Goal: Task Accomplishment & Management: Use online tool/utility

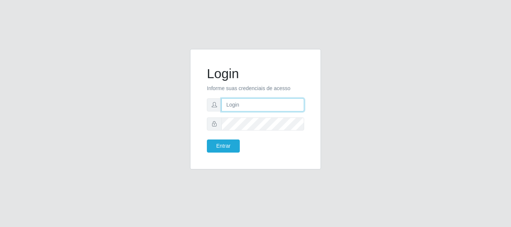
drag, startPoint x: 0, startPoint y: 0, endPoint x: 236, endPoint y: 107, distance: 259.5
click at [236, 107] on input "text" at bounding box center [262, 104] width 83 height 13
type input "[EMAIL_ADDRESS][DOMAIN_NAME]"
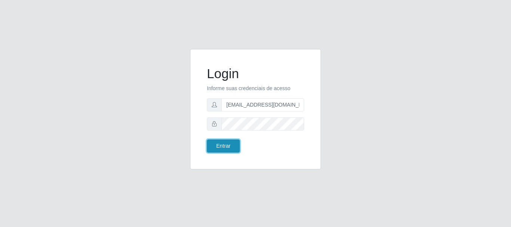
click at [215, 146] on button "Entrar" at bounding box center [223, 146] width 33 height 13
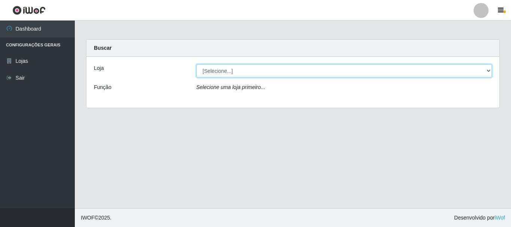
click at [487, 70] on select "[Selecione...] SuperFácil Atacado - Rodoviária" at bounding box center [344, 70] width 296 height 13
select select "400"
click at [196, 64] on select "[Selecione...] SuperFácil Atacado - Rodoviária" at bounding box center [344, 70] width 296 height 13
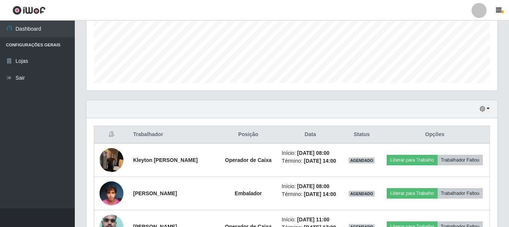
scroll to position [187, 0]
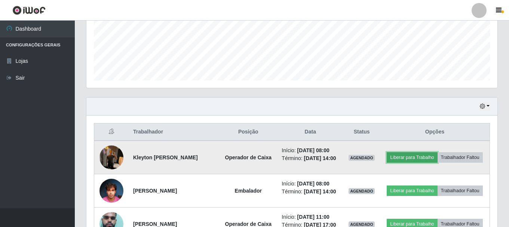
click at [432, 154] on button "Liberar para Trabalho" at bounding box center [412, 157] width 51 height 10
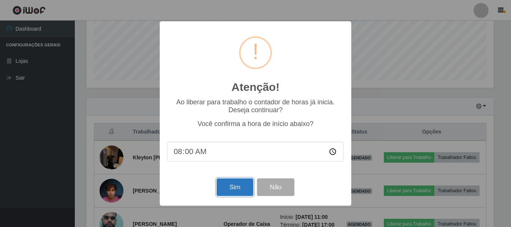
click at [227, 185] on button "Sim" at bounding box center [235, 187] width 36 height 18
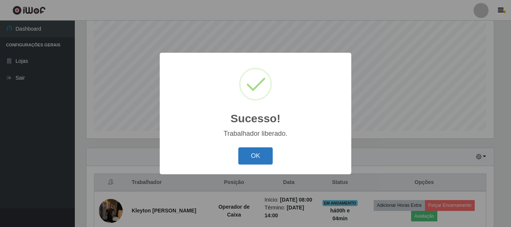
click at [251, 158] on button "OK" at bounding box center [255, 156] width 35 height 18
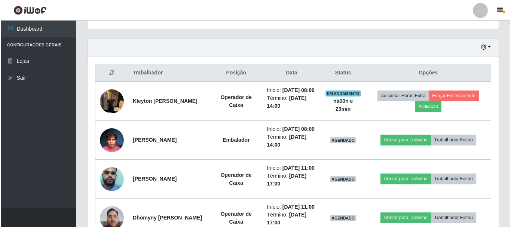
scroll to position [249, 0]
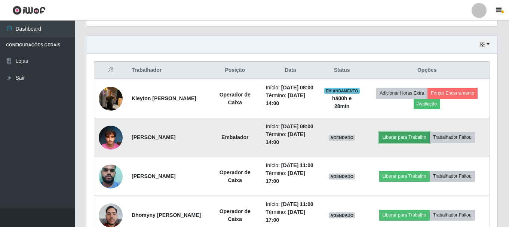
click at [400, 143] on button "Liberar para Trabalho" at bounding box center [404, 137] width 51 height 10
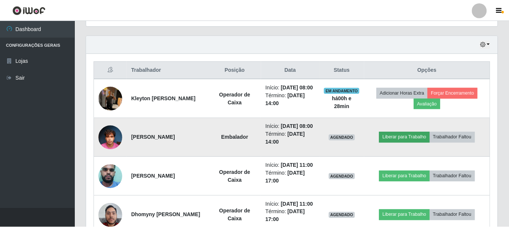
scroll to position [155, 407]
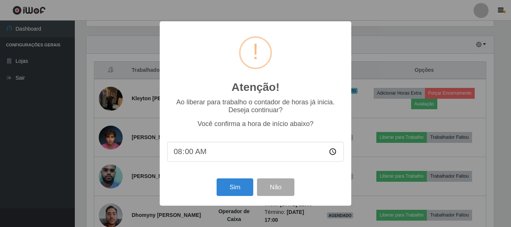
click at [189, 153] on input "08:00" at bounding box center [255, 152] width 177 height 20
type input "08:28"
click at [232, 186] on button "Sim" at bounding box center [235, 187] width 36 height 18
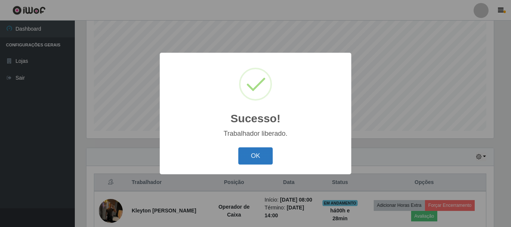
click at [256, 152] on button "OK" at bounding box center [255, 156] width 35 height 18
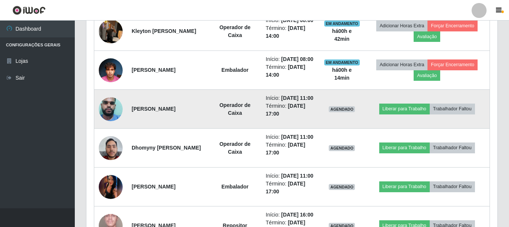
scroll to position [361, 0]
